Goal: Register for event/course

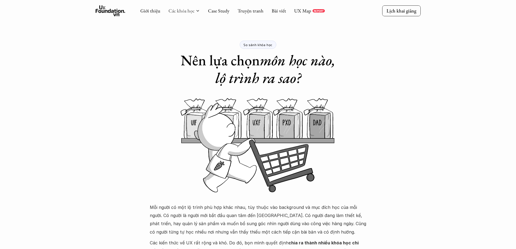
scroll to position [72, 0]
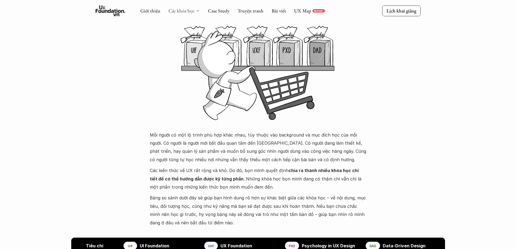
click at [185, 8] on link "Các khóa học" at bounding box center [182, 11] width 26 height 6
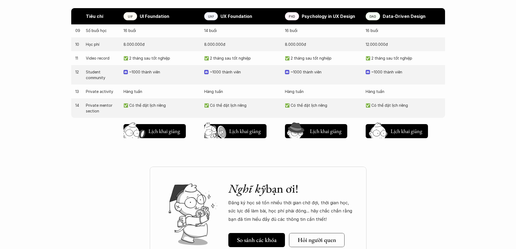
scroll to position [506, 0]
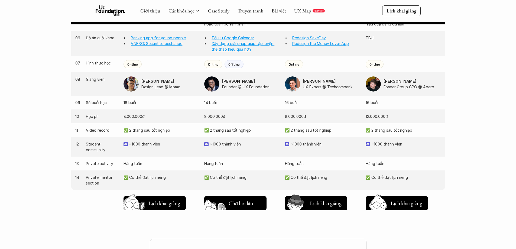
click at [241, 203] on h5 "Lịch khai giảng" at bounding box center [245, 205] width 33 height 8
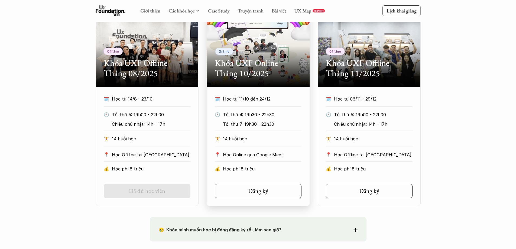
scroll to position [280, 0]
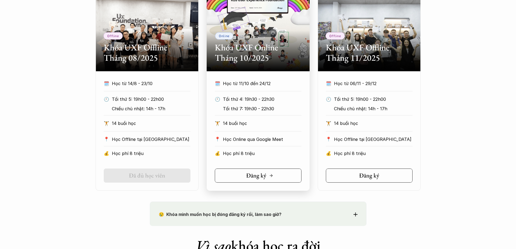
click at [244, 175] on link "Đăng ký" at bounding box center [258, 176] width 87 height 14
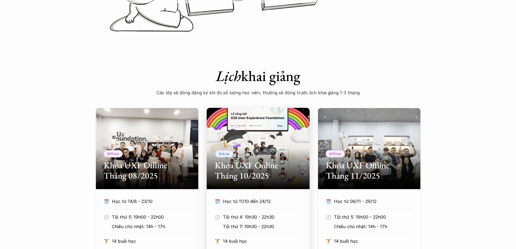
scroll to position [136, 0]
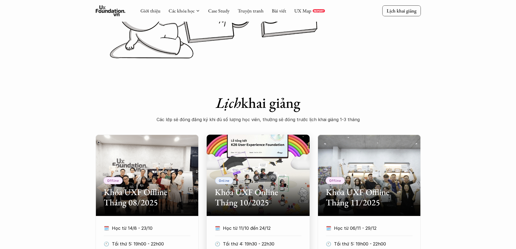
click at [272, 158] on div "Online Khóa UXF Online Tháng 10/2025" at bounding box center [258, 175] width 103 height 81
click at [279, 172] on div "Online Khóa UXF Online Tháng 10/2025" at bounding box center [258, 175] width 103 height 81
click at [247, 192] on h2 "Khóa UXF Online Tháng 10/2025" at bounding box center [258, 197] width 87 height 21
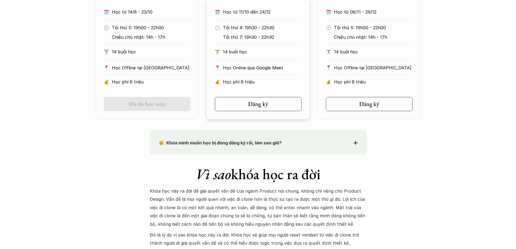
scroll to position [353, 0]
click at [236, 101] on link "Đăng ký" at bounding box center [258, 103] width 87 height 14
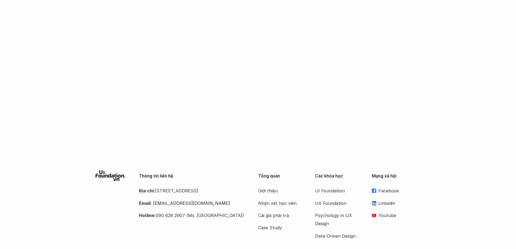
scroll to position [867, 0]
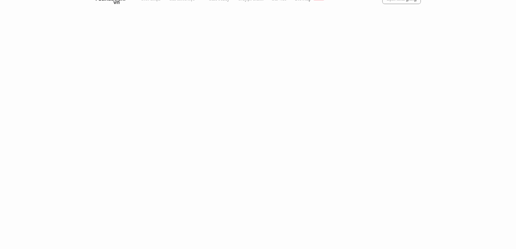
scroll to position [578, 0]
